Goal: Information Seeking & Learning: Compare options

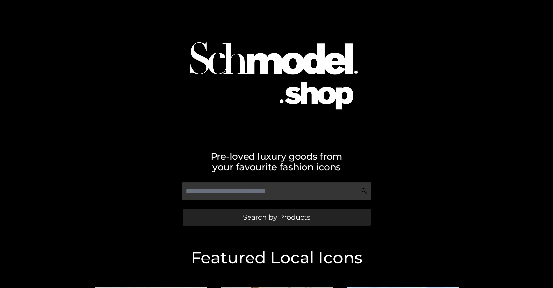
click at [276, 217] on span "Search by Products" at bounding box center [277, 217] width 68 height 7
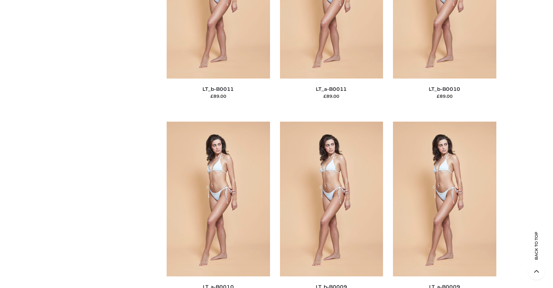
scroll to position [100, 0]
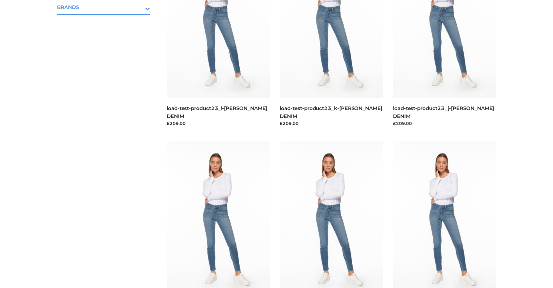
click at [139, 7] on icon "Toggle Submenu" at bounding box center [113, 9] width 74 height 8
click at [107, 21] on span "OPP SWIMWEAR" at bounding box center [107, 22] width 87 height 8
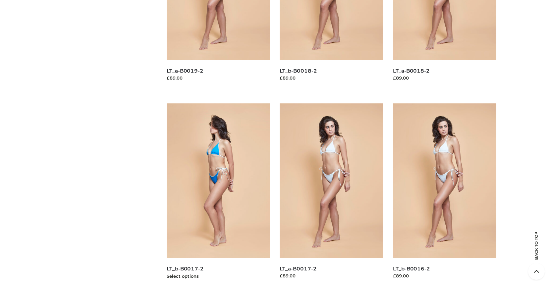
click at [218, 196] on img at bounding box center [218, 180] width 103 height 155
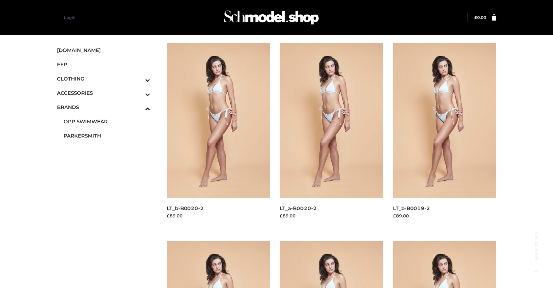
scroll to position [533, 0]
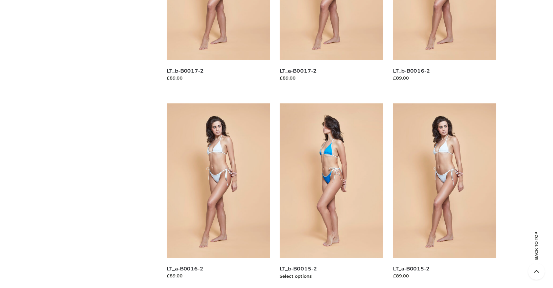
click at [331, 196] on img at bounding box center [331, 180] width 103 height 155
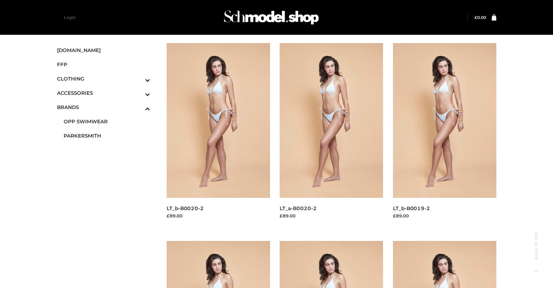
scroll to position [336, 0]
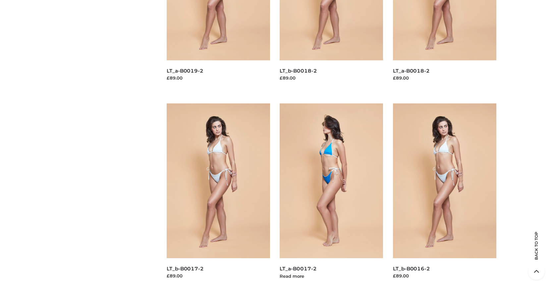
click at [331, 196] on img at bounding box center [331, 180] width 103 height 155
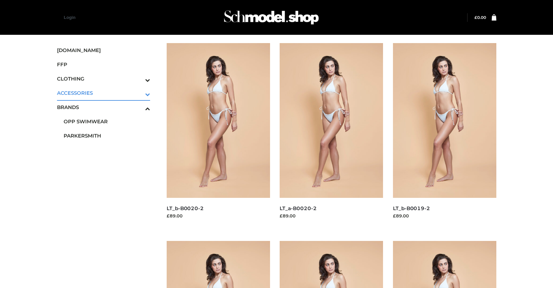
click at [139, 93] on icon "Toggle Submenu" at bounding box center [113, 94] width 74 height 8
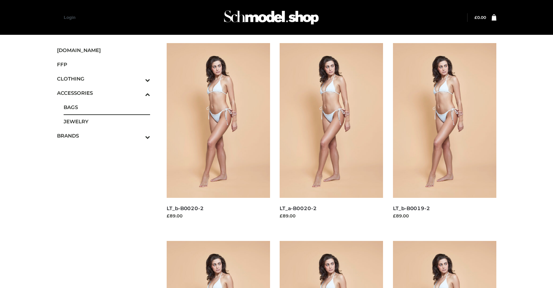
click at [107, 107] on span "BAGS" at bounding box center [107, 107] width 87 height 8
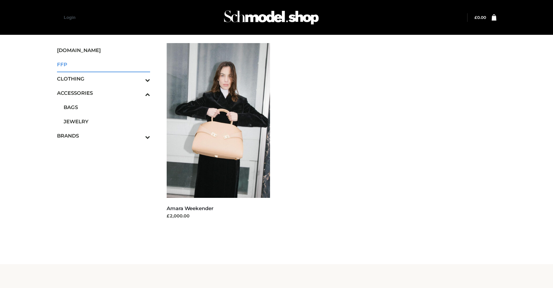
click at [103, 64] on span "FFP" at bounding box center [103, 65] width 93 height 8
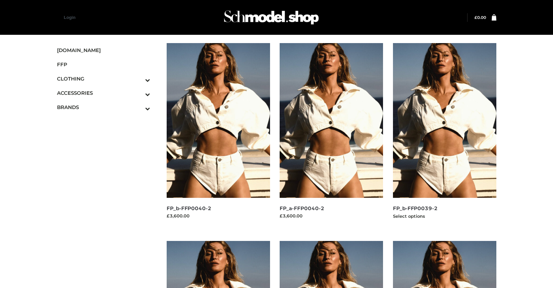
click at [444, 135] on img at bounding box center [444, 120] width 103 height 155
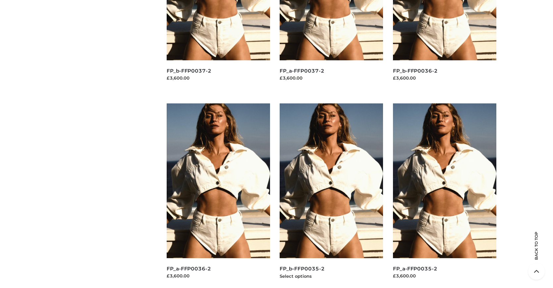
click at [331, 196] on img at bounding box center [331, 180] width 103 height 155
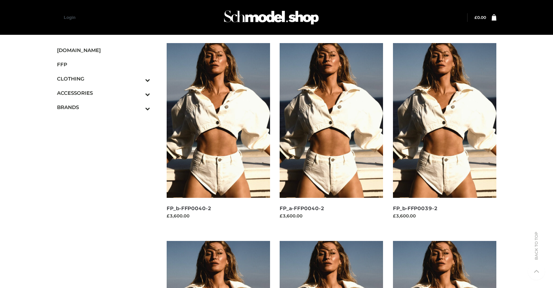
scroll to position [336, 0]
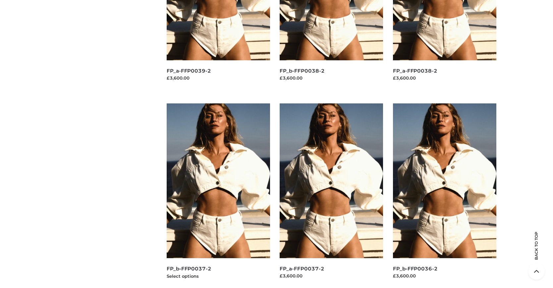
click at [218, 196] on img at bounding box center [218, 180] width 103 height 155
click at [331, 196] on img at bounding box center [331, 180] width 103 height 155
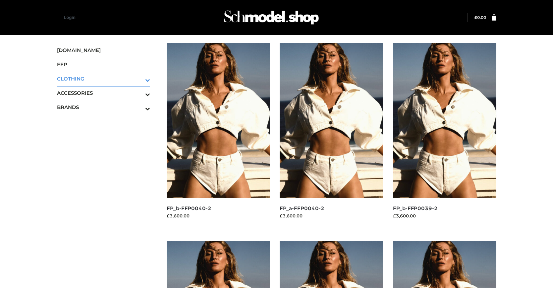
click at [139, 79] on icon "Toggle Submenu" at bounding box center [113, 80] width 74 height 8
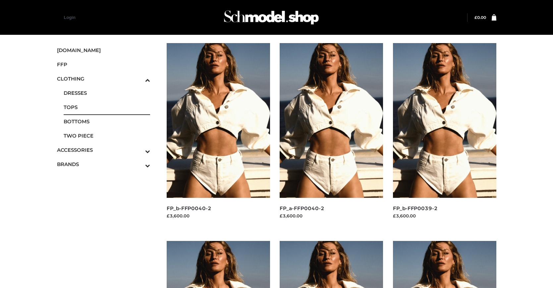
click at [107, 107] on span "TOPS" at bounding box center [107, 107] width 87 height 8
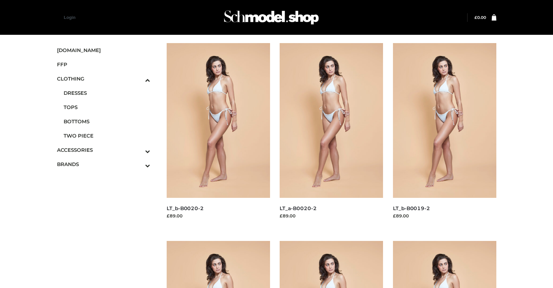
scroll to position [336, 0]
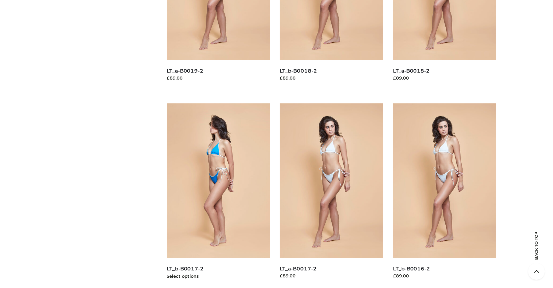
click at [218, 196] on img at bounding box center [218, 180] width 103 height 155
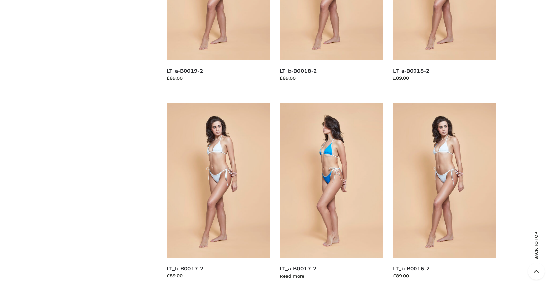
click at [331, 196] on img at bounding box center [331, 180] width 103 height 155
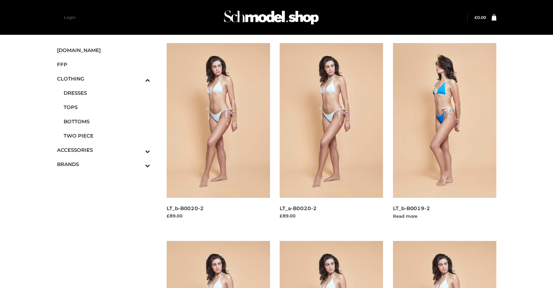
click at [444, 135] on img at bounding box center [444, 120] width 103 height 155
